Goal: Information Seeking & Learning: Learn about a topic

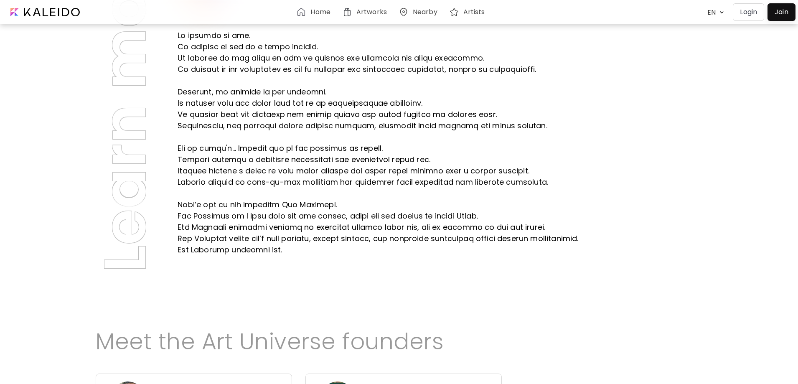
scroll to position [292, 0]
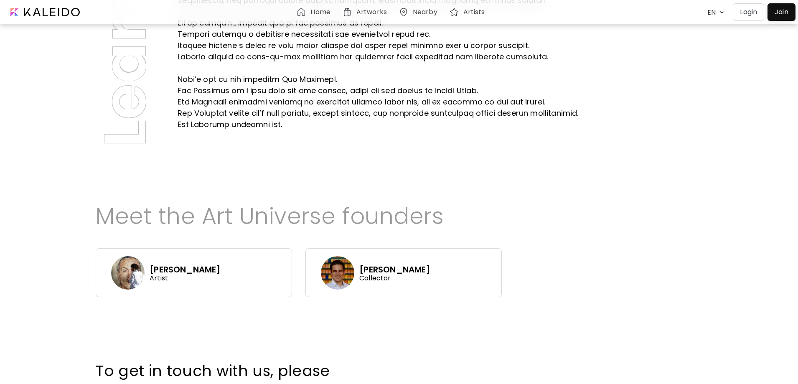
click at [430, 264] on p "[PERSON_NAME]" at bounding box center [394, 269] width 71 height 11
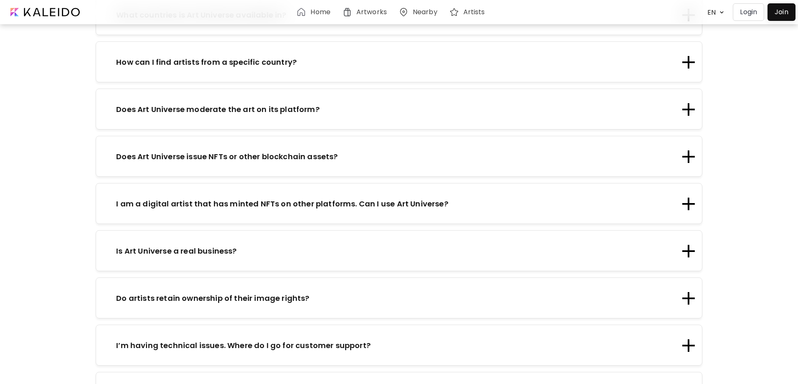
scroll to position [1399, 0]
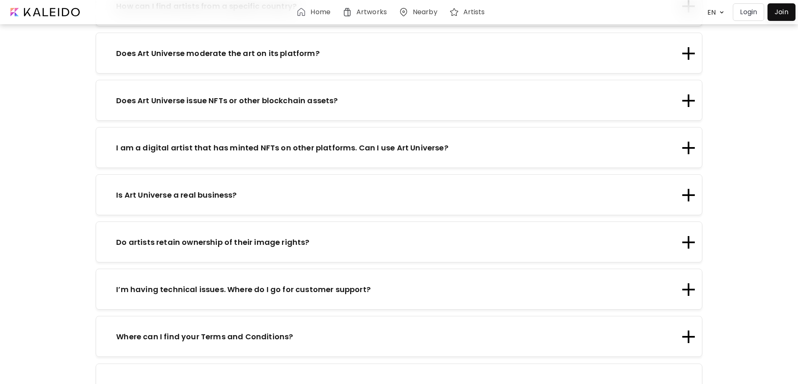
click at [100, 10] on div "Home Artworks Nearby Artists EN ******* Login Join" at bounding box center [399, 12] width 793 height 20
drag, startPoint x: 87, startPoint y: 10, endPoint x: 46, endPoint y: 14, distance: 41.9
click at [65, 16] on div "Home Artworks Nearby Artists EN ******* Login Join" at bounding box center [399, 12] width 793 height 20
copy div
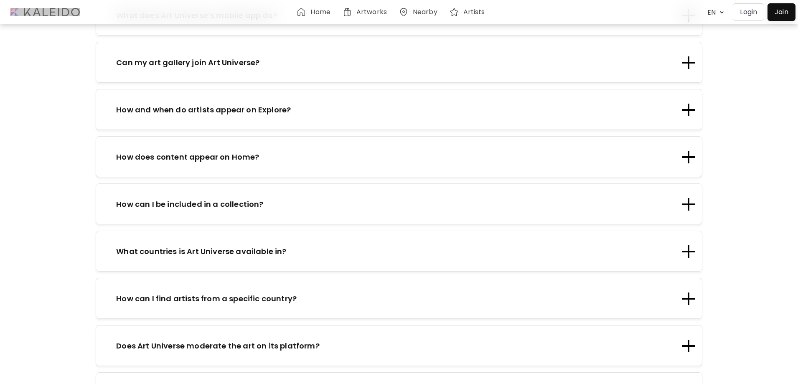
scroll to position [1100, 0]
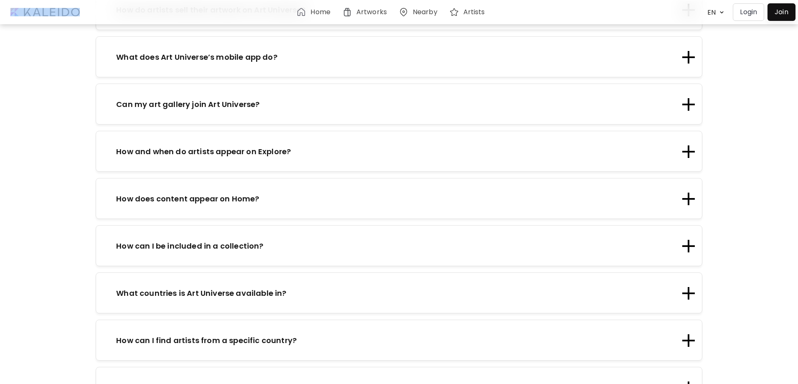
click at [321, 15] on h6 "Home" at bounding box center [320, 12] width 20 height 7
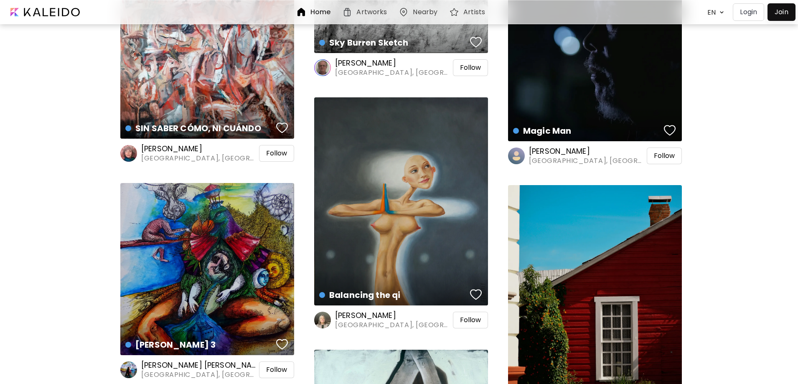
scroll to position [334, 0]
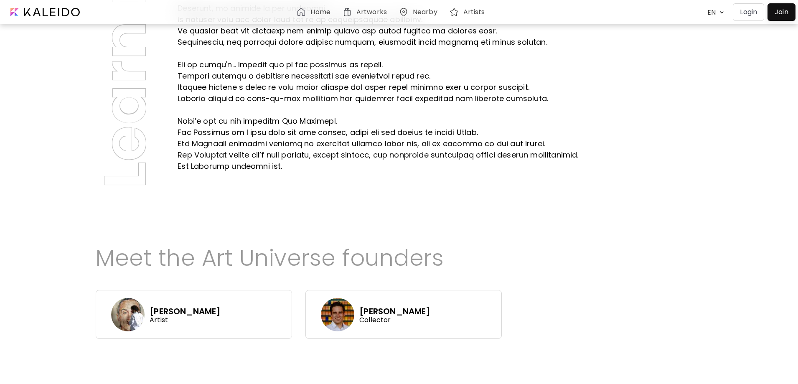
scroll to position [376, 0]
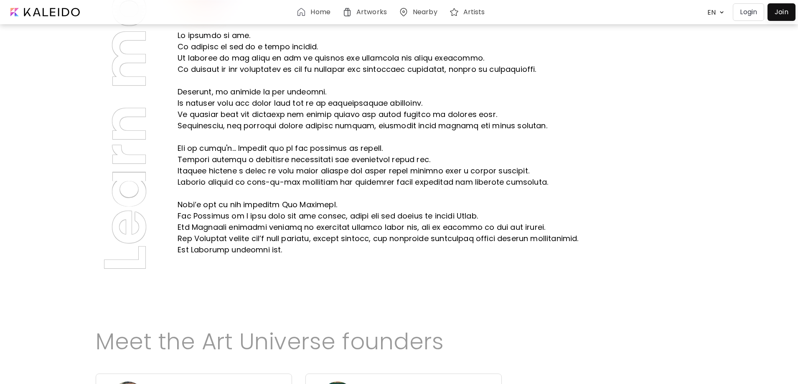
scroll to position [292, 0]
